Goal: Check status: Check status

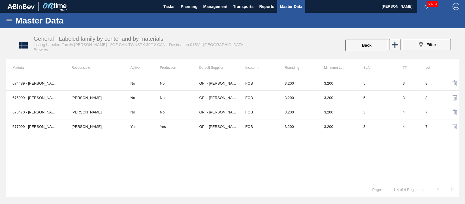
click at [10, 22] on icon at bounding box center [9, 20] width 7 height 7
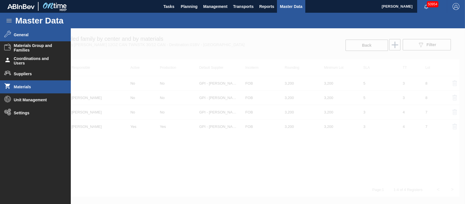
click at [31, 84] on li "Materials" at bounding box center [35, 86] width 71 height 13
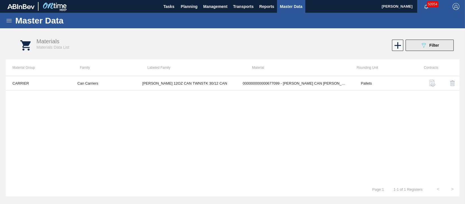
click at [424, 43] on icon "089F7B8B-B2A5-4AFE-B5C0-19BA573D28AC" at bounding box center [423, 45] width 7 height 7
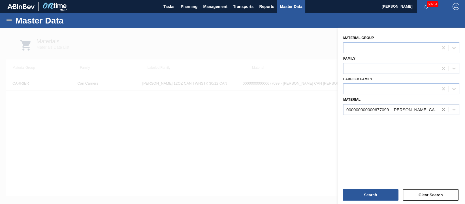
click at [442, 108] on icon at bounding box center [443, 109] width 3 height 3
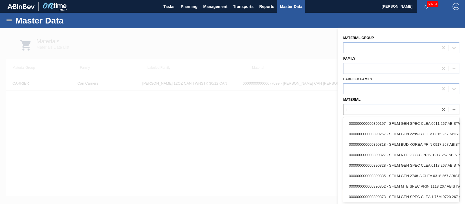
type input "t"
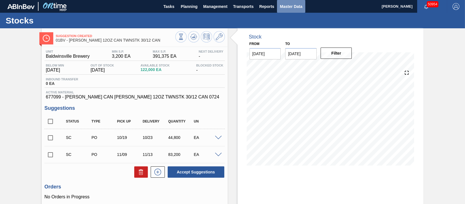
click at [287, 5] on span "Master Data" at bounding box center [291, 6] width 22 height 7
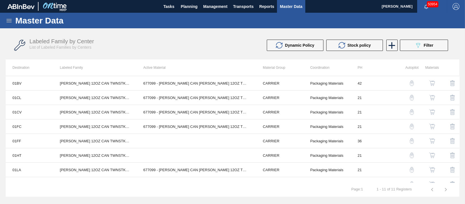
click at [7, 19] on icon at bounding box center [9, 20] width 5 height 3
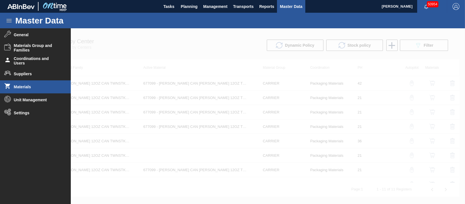
click at [29, 85] on span "Materials" at bounding box center [37, 87] width 47 height 5
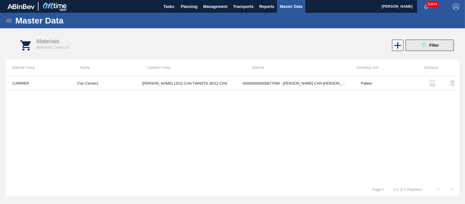
click at [428, 45] on div "089F7B8B-B2A5-4AFE-B5C0-19BA573D28AC Filter" at bounding box center [429, 45] width 19 height 7
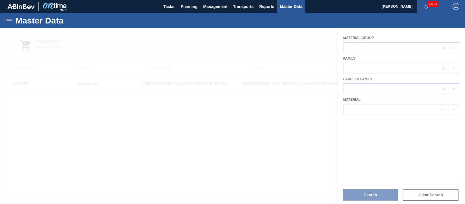
click at [382, 108] on div at bounding box center [232, 116] width 465 height 176
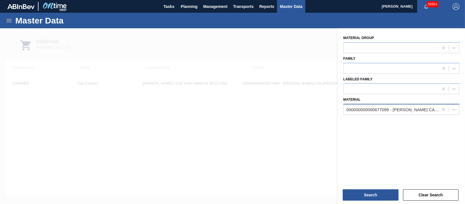
click at [382, 109] on div "000000000000677099 - CARR CAN BUD 12OZ TWNSTK 30/12 CAN 0724" at bounding box center [392, 109] width 93 height 5
type input "710519"
drag, startPoint x: 291, startPoint y: 156, endPoint x: 301, endPoint y: 132, distance: 26.2
click at [291, 156] on div at bounding box center [232, 130] width 465 height 204
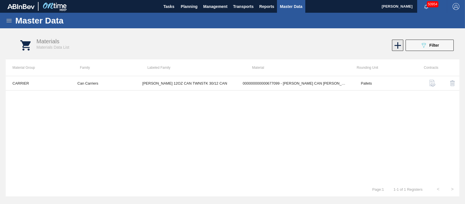
click at [396, 45] on icon at bounding box center [397, 45] width 7 height 7
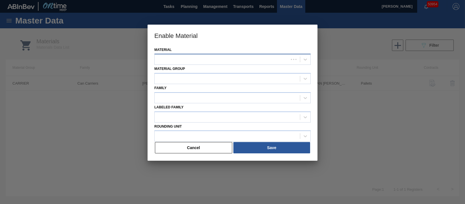
click at [214, 62] on div at bounding box center [221, 59] width 134 height 8
type input "710519"
click at [93, 150] on div at bounding box center [232, 102] width 465 height 204
click at [190, 149] on button "Cancel" at bounding box center [193, 147] width 77 height 11
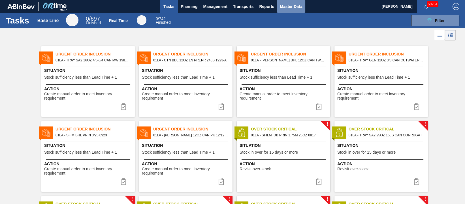
click at [288, 4] on span "Master Data" at bounding box center [291, 6] width 22 height 7
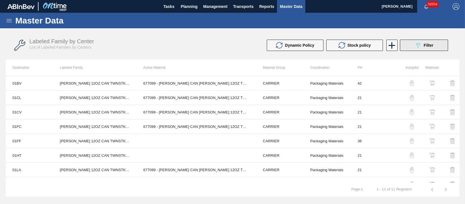
click at [421, 46] on div "089F7B8B-B2A5-4AFE-B5C0-19BA573D28AC Filter" at bounding box center [423, 45] width 19 height 7
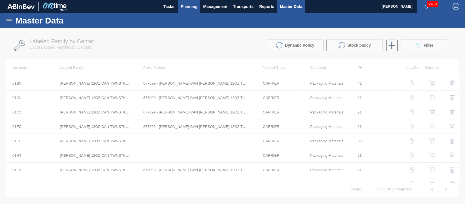
click at [185, 7] on span "Planning" at bounding box center [188, 6] width 17 height 7
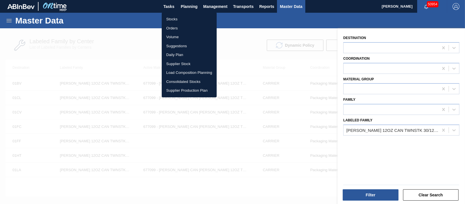
click at [181, 18] on li "Stocks" at bounding box center [189, 19] width 55 height 9
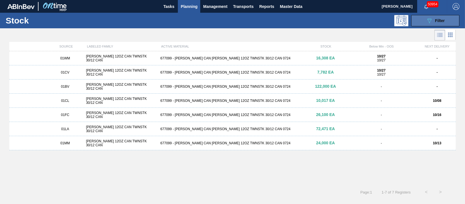
click at [446, 22] on button "089F7B8B-B2A5-4AFE-B5C0-19BA573D28AC Filter" at bounding box center [435, 20] width 48 height 11
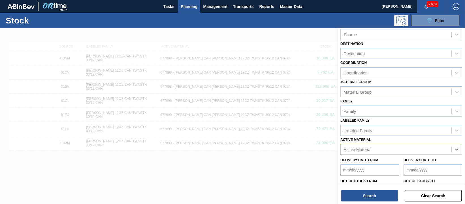
scroll to position [65, 0]
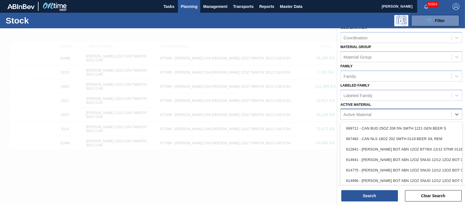
click at [375, 112] on div "Active Material" at bounding box center [395, 114] width 111 height 8
type Material "710422"
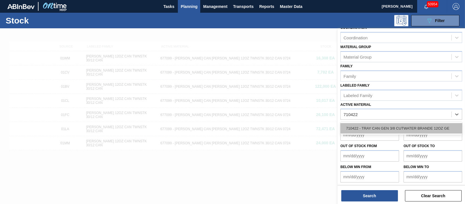
click at [397, 124] on div "710422 - TRAY CAN GEN 3/8 CUTWATER BRANDE 12OZ GE" at bounding box center [401, 128] width 122 height 10
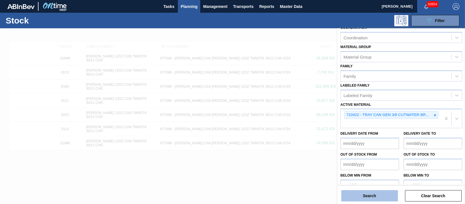
click at [381, 192] on button "Search" at bounding box center [369, 195] width 57 height 11
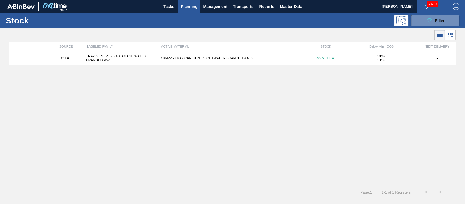
click at [185, 56] on div "01LA TRAY GEN 12OZ 3/8 CAN CUTWATER BRANDED MW 710422 - TRAY CAN GEN 3/8 CUTWAT…" at bounding box center [232, 58] width 446 height 14
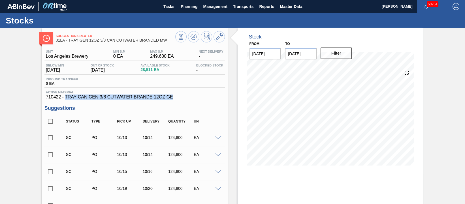
drag, startPoint x: 173, startPoint y: 100, endPoint x: 66, endPoint y: 98, distance: 106.7
click at [66, 98] on span "710422 - TRAY CAN GEN 3/8 CUTWATER BRANDE 12OZ GE" at bounding box center [134, 96] width 177 height 5
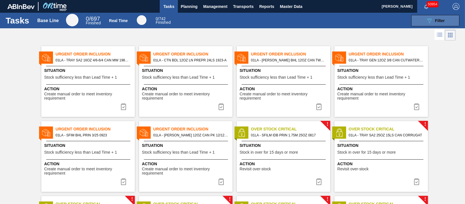
click at [371, 22] on span "Filter" at bounding box center [440, 20] width 10 height 5
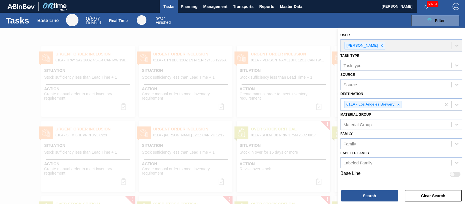
click at [277, 36] on div at bounding box center [232, 130] width 465 height 204
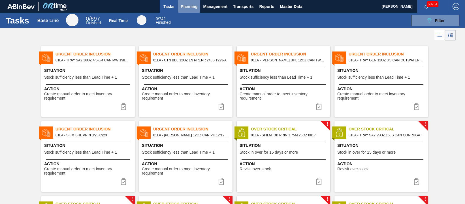
click at [189, 8] on span "Planning" at bounding box center [188, 6] width 17 height 7
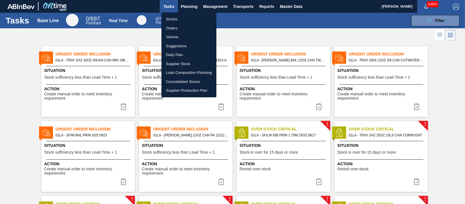
click at [261, 28] on div at bounding box center [232, 102] width 465 height 204
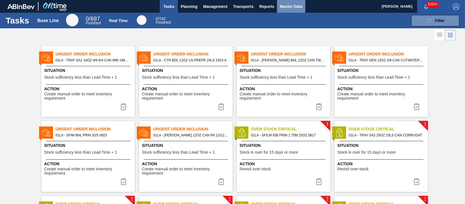
click at [292, 6] on span "Master Data" at bounding box center [291, 6] width 22 height 7
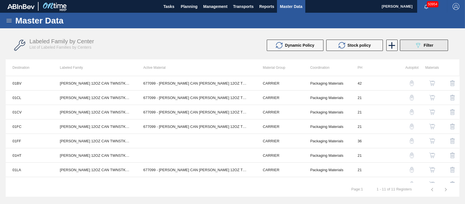
click at [371, 43] on button "089F7B8B-B2A5-4AFE-B5C0-19BA573D28AC Filter" at bounding box center [423, 45] width 48 height 11
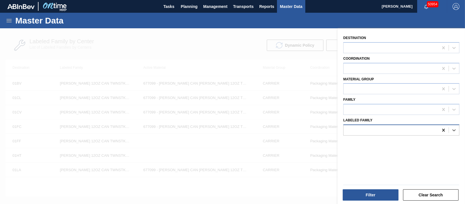
click at [371, 130] on icon at bounding box center [443, 130] width 3 height 3
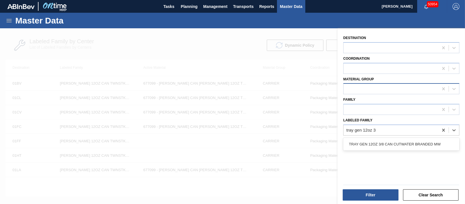
type Family "tray gen 12oz 3/"
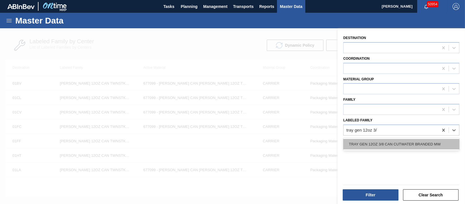
click at [371, 141] on div "TRAY GEN 12OZ 3/8 CAN CUTWATER BRANDED MW" at bounding box center [401, 144] width 116 height 10
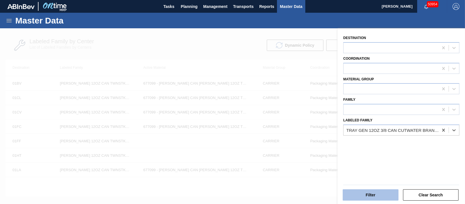
click at [371, 163] on button "Filter" at bounding box center [370, 194] width 56 height 11
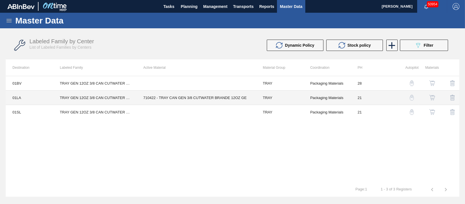
click at [203, 96] on td "710422 - TRAY CAN GEN 3/8 CUTWATER BRANDE 12OZ GE" at bounding box center [195, 98] width 119 height 14
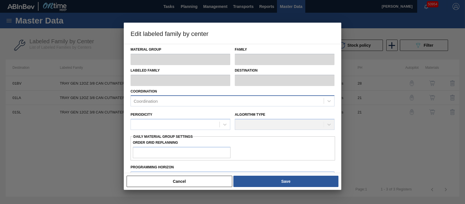
type input "TRAY"
type input "Trays"
type input "TRAY GEN 12OZ 3/8 CAN CUTWATER BRANDED MW"
type input "01LA - Los Angeles Brewery"
type input "21"
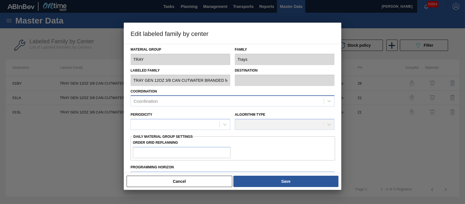
type input "0"
type input "249,600"
type input "10"
type input "24,960"
checkbox input "true"
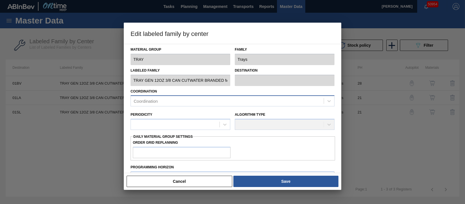
checkbox input "true"
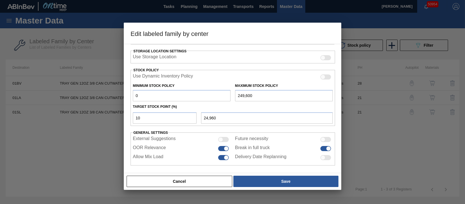
scroll to position [130, 0]
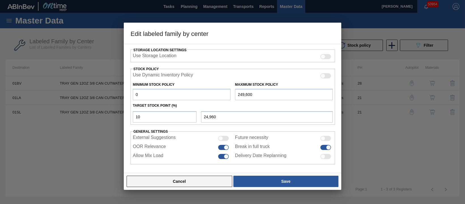
click at [184, 163] on button "Cancel" at bounding box center [179, 181] width 106 height 11
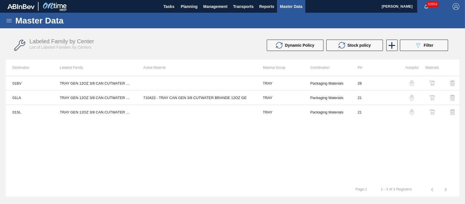
click at [371, 93] on button "button" at bounding box center [432, 98] width 14 height 14
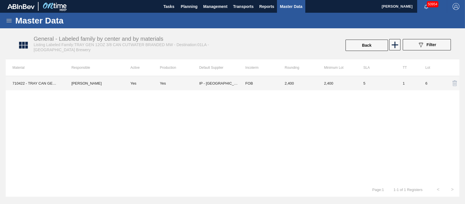
click at [78, 85] on td "[PERSON_NAME]" at bounding box center [94, 83] width 59 height 14
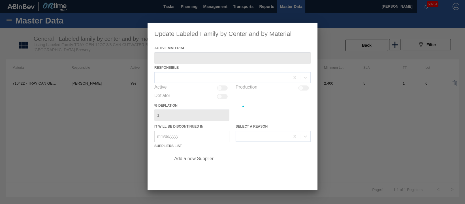
type Material "710422 - TRAY CAN GEN 3/8 CUTWATER BRANDE 12OZ GE"
checkbox input "true"
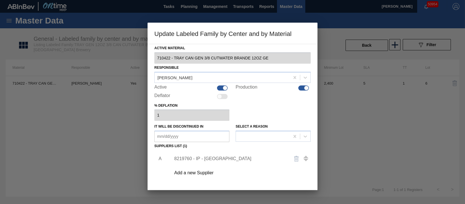
click at [343, 119] on div at bounding box center [232, 102] width 465 height 204
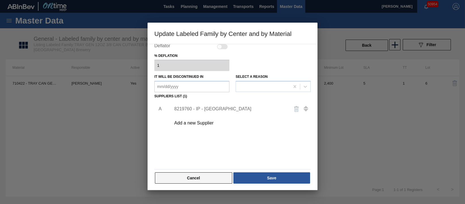
scroll to position [51, 0]
click at [191, 163] on button "Cancel" at bounding box center [193, 176] width 77 height 11
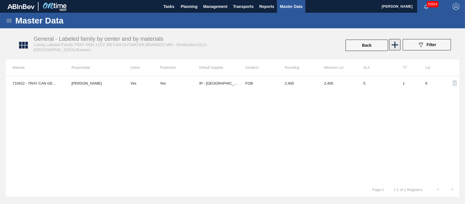
click at [371, 41] on icon at bounding box center [394, 44] width 11 height 11
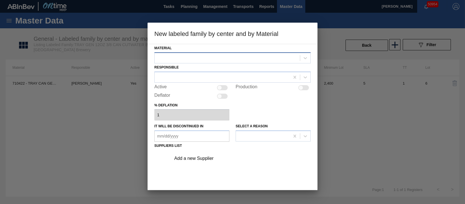
click at [253, 52] on div at bounding box center [232, 57] width 156 height 11
type input "7"
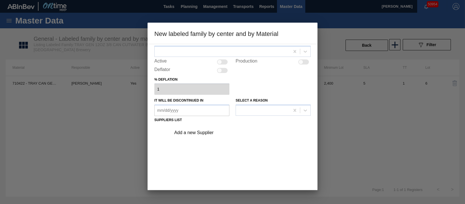
scroll to position [50, 0]
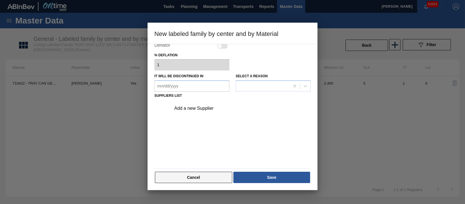
drag, startPoint x: 187, startPoint y: 178, endPoint x: 191, endPoint y: 177, distance: 3.7
click at [188, 163] on button "Cancel" at bounding box center [193, 177] width 77 height 11
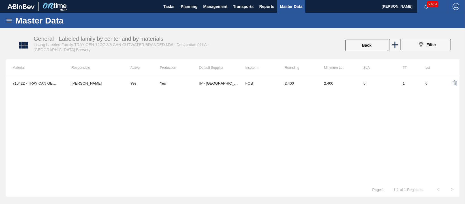
click at [10, 20] on icon at bounding box center [9, 20] width 7 height 7
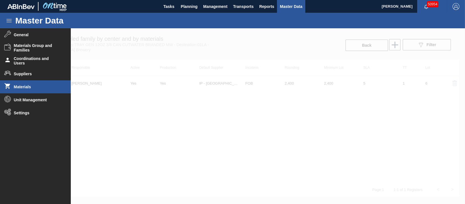
click at [31, 85] on span "Materials" at bounding box center [37, 87] width 47 height 5
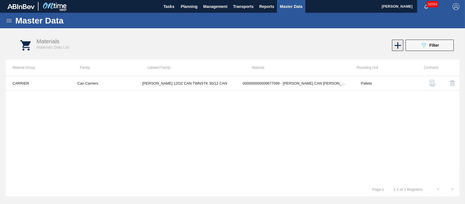
click at [371, 45] on icon at bounding box center [397, 45] width 11 height 11
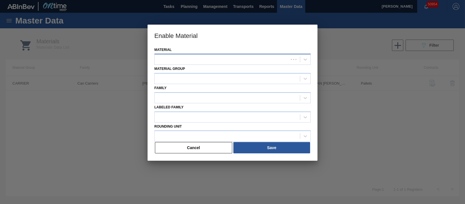
click at [263, 59] on div at bounding box center [221, 59] width 134 height 8
click at [190, 151] on button "Cancel" at bounding box center [193, 147] width 77 height 11
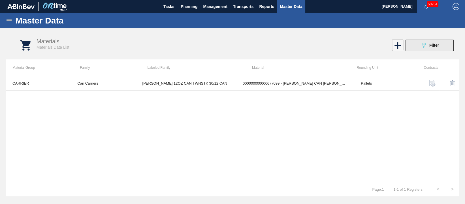
click at [371, 50] on button "089F7B8B-B2A5-4AFE-B5C0-19BA573D28AC Filter" at bounding box center [429, 45] width 48 height 11
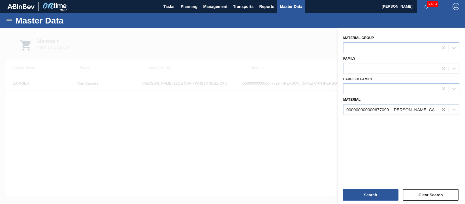
click at [371, 108] on icon at bounding box center [443, 110] width 6 height 6
click at [371, 163] on button "Clear Search" at bounding box center [431, 194] width 56 height 11
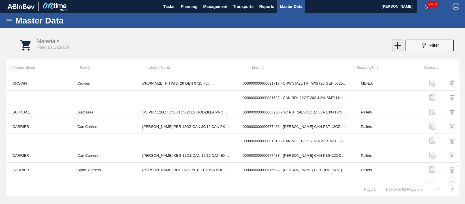
click at [371, 46] on icon at bounding box center [397, 45] width 7 height 7
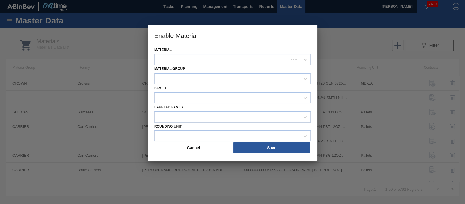
click at [204, 59] on div at bounding box center [221, 59] width 134 height 8
type input "7"
drag, startPoint x: 194, startPoint y: 147, endPoint x: 362, endPoint y: 36, distance: 201.0
click at [194, 147] on button "Cancel" at bounding box center [193, 147] width 77 height 11
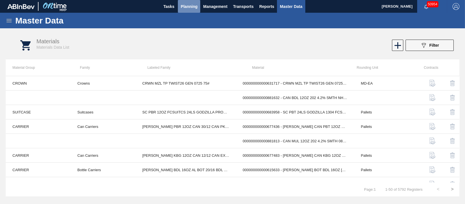
click at [193, 5] on span "Planning" at bounding box center [188, 6] width 17 height 7
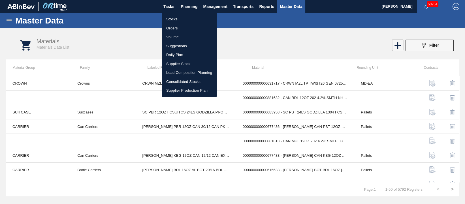
click at [190, 18] on li "Stocks" at bounding box center [189, 19] width 55 height 9
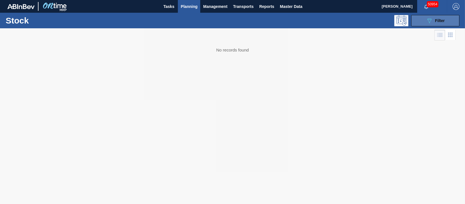
click at [371, 24] on button "089F7B8B-B2A5-4AFE-B5C0-19BA573D28AC Filter" at bounding box center [435, 20] width 48 height 11
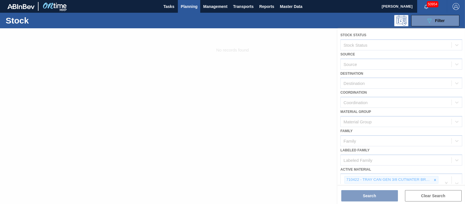
click at [371, 89] on div at bounding box center [232, 116] width 465 height 176
click at [371, 82] on div at bounding box center [232, 116] width 465 height 176
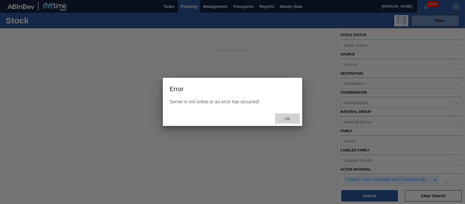
click at [289, 115] on div "Ok" at bounding box center [287, 118] width 25 height 10
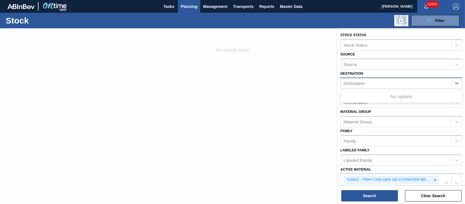
click at [371, 87] on div "Destination" at bounding box center [395, 83] width 111 height 8
click at [309, 67] on div at bounding box center [232, 130] width 465 height 204
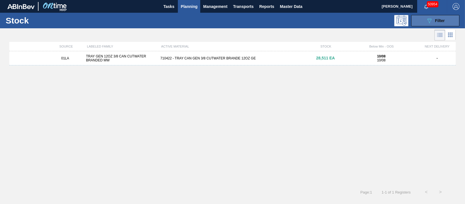
click at [435, 22] on span "Filter" at bounding box center [440, 20] width 10 height 5
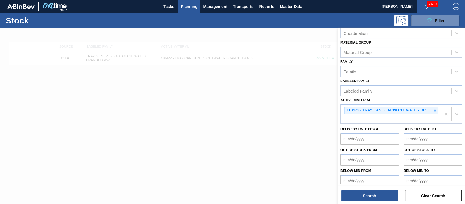
scroll to position [71, 0]
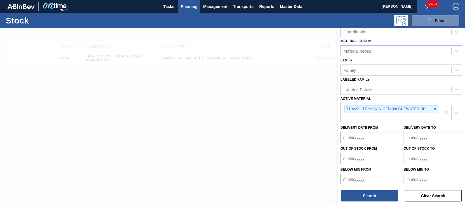
click at [378, 117] on div "710422 - TRAY CAN GEN 3/8 CUTWATER BRANDE 12OZ GE" at bounding box center [390, 112] width 100 height 19
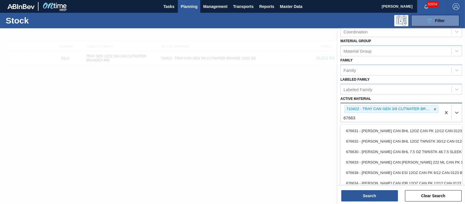
type Material "676639"
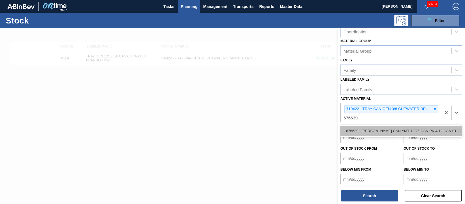
click at [382, 127] on div "676639 - [PERSON_NAME] CAN YMT 12OZ CAN PK 4/12 CAN 0123 B" at bounding box center [401, 131] width 122 height 10
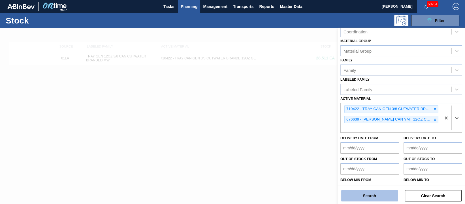
click at [377, 195] on button "Search" at bounding box center [369, 195] width 57 height 11
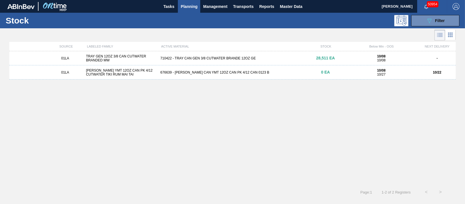
click at [114, 72] on div "[PERSON_NAME] YMT 12OZ CAN PK 4/12 CUTWATER TIKI RUM MAI TAI" at bounding box center [121, 72] width 74 height 8
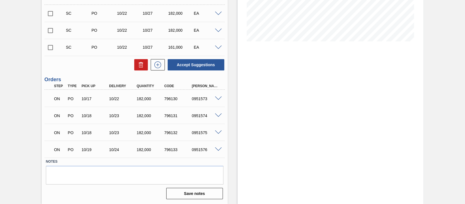
scroll to position [125, 0]
click at [218, 148] on span at bounding box center [218, 149] width 7 height 4
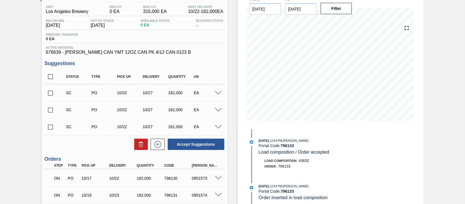
scroll to position [0, 0]
